Goal: Use online tool/utility: Utilize a website feature to perform a specific function

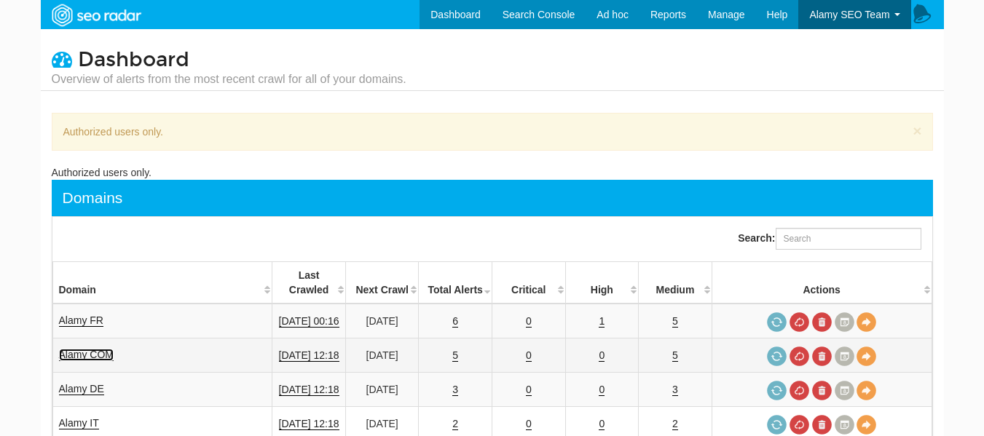
click at [104, 349] on link "Alamy COM" at bounding box center [86, 355] width 55 height 12
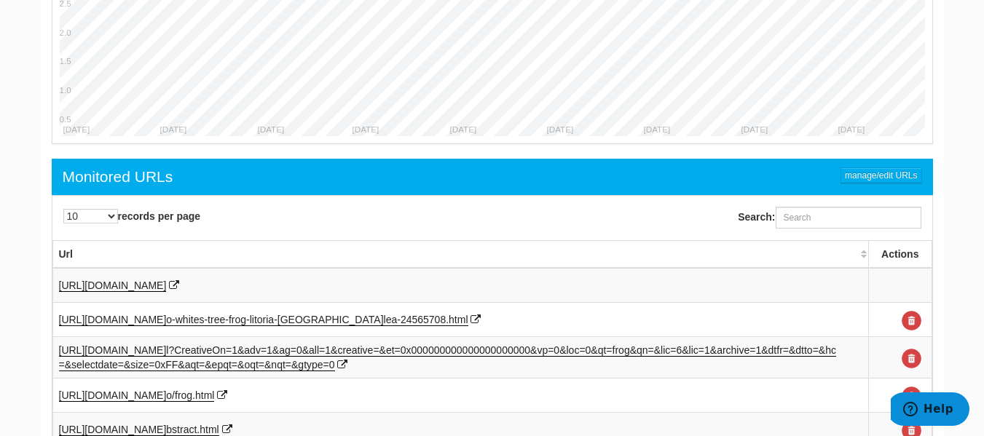
scroll to position [801, 0]
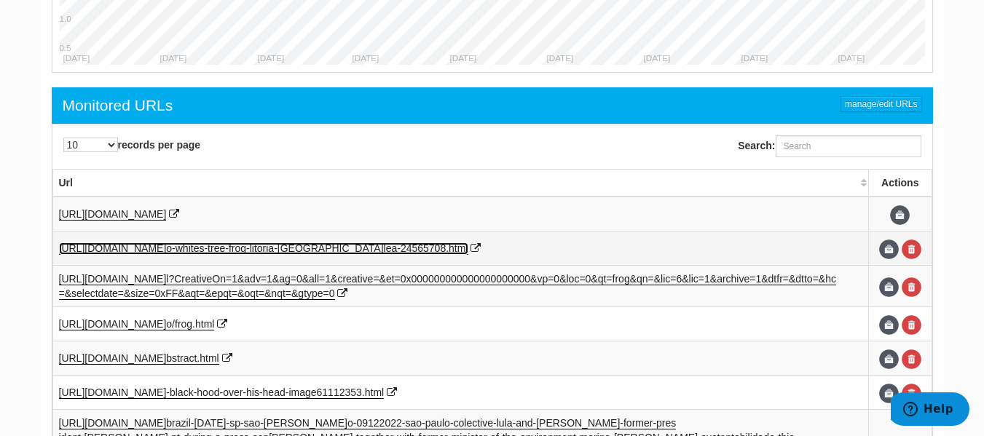
click at [384, 251] on span "lea-24565708.html" at bounding box center [426, 249] width 85 height 12
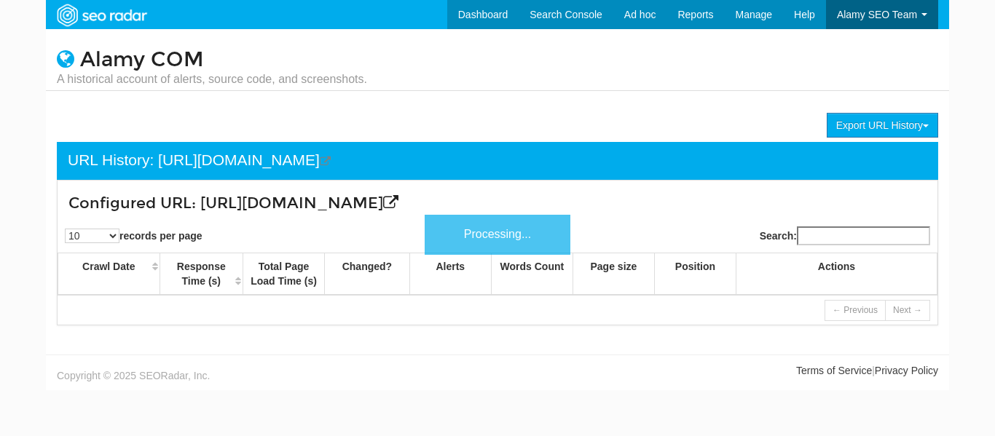
scroll to position [58, 0]
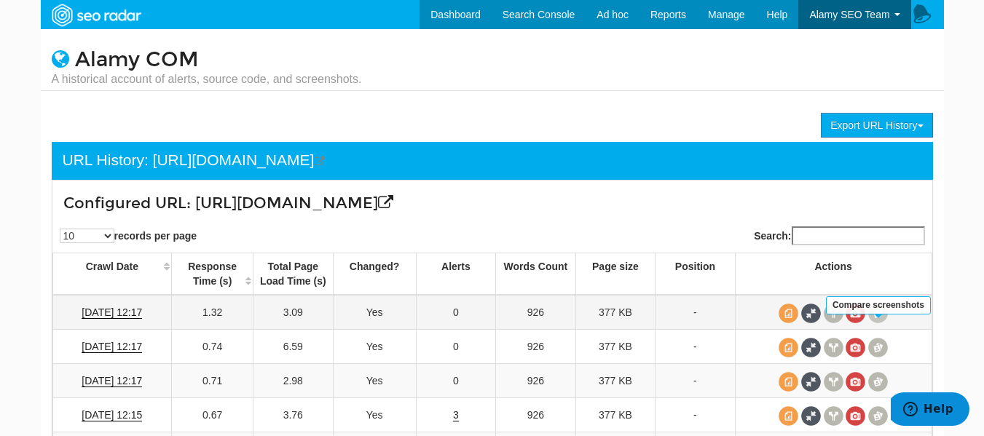
click at [880, 323] on span at bounding box center [878, 314] width 20 height 20
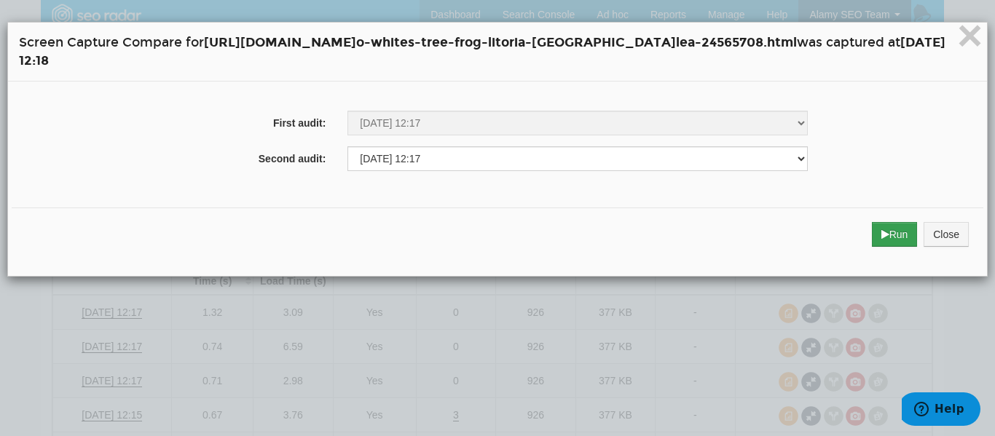
click at [839, 239] on div "Run Close" at bounding box center [498, 235] width 972 height 54
click at [893, 238] on button "Run" at bounding box center [895, 234] width 46 height 25
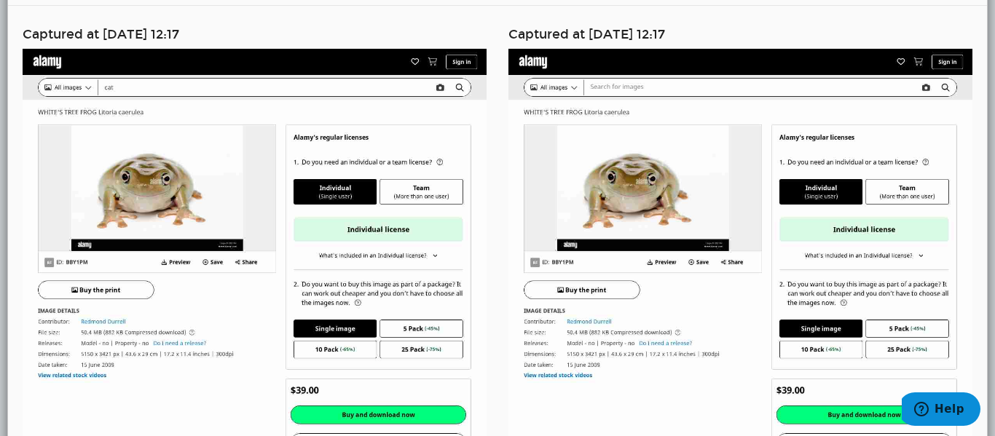
scroll to position [73, 0]
